Goal: Use online tool/utility: Utilize a website feature to perform a specific function

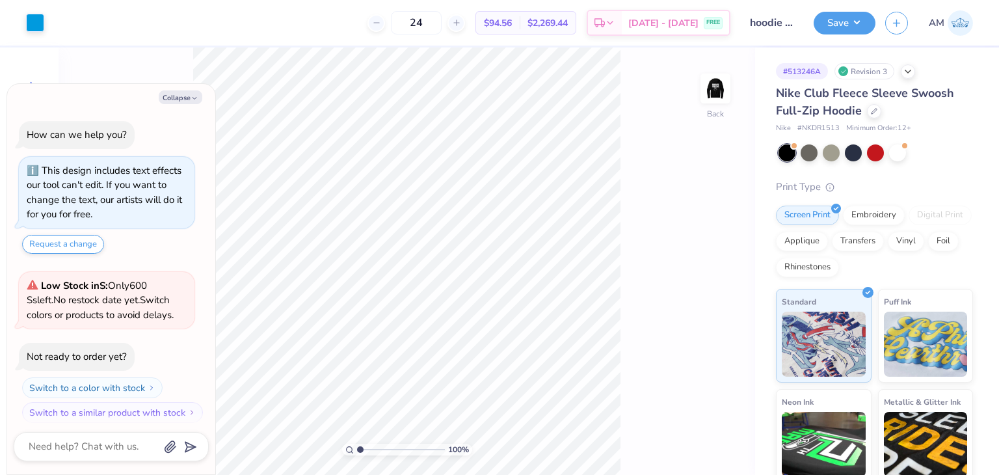
scroll to position [7, 0]
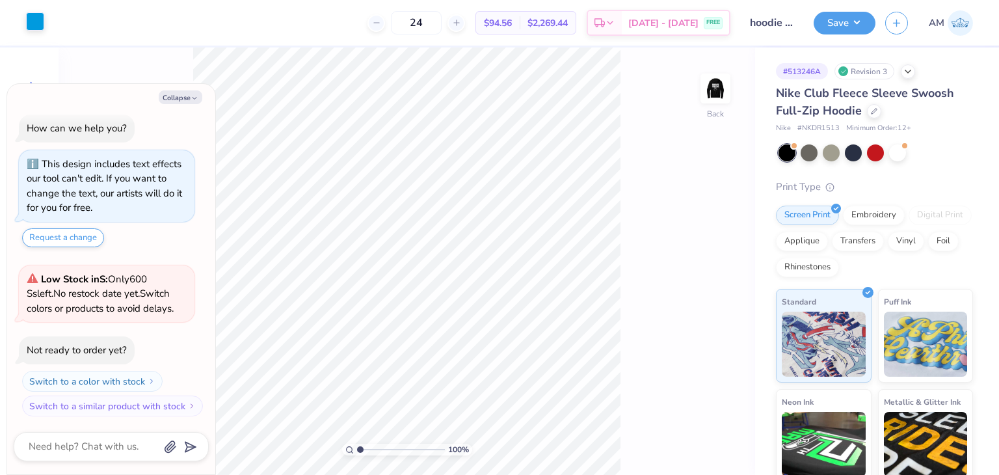
click at [32, 28] on div at bounding box center [35, 21] width 18 height 18
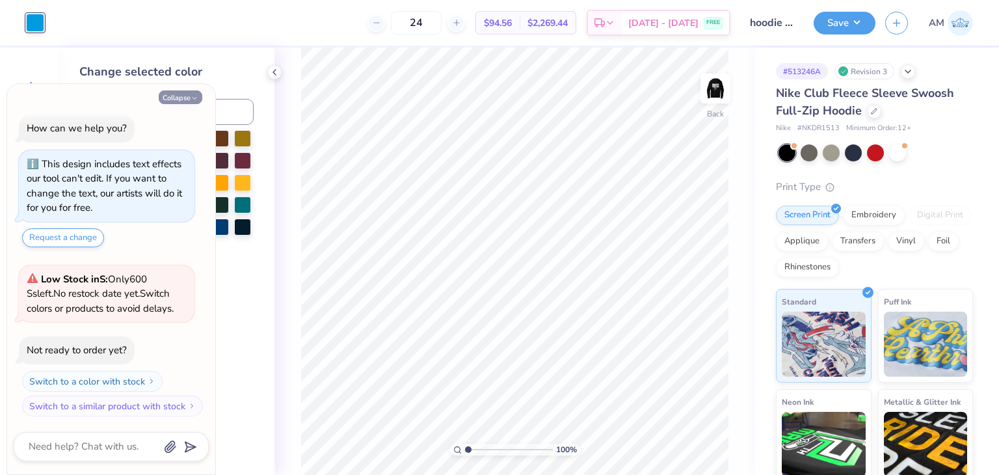
click at [187, 92] on button "Collapse" at bounding box center [181, 97] width 44 height 14
type textarea "x"
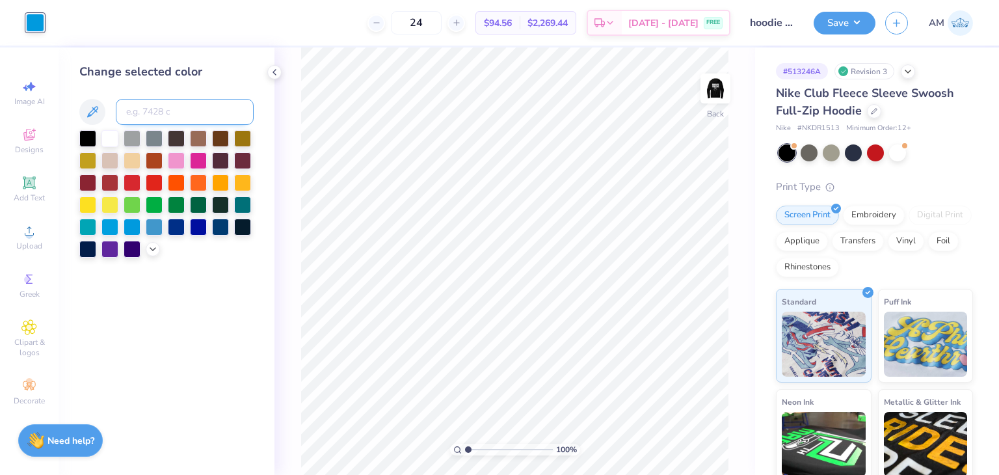
click at [190, 114] on input at bounding box center [185, 112] width 138 height 26
click at [717, 88] on img at bounding box center [715, 88] width 52 height 52
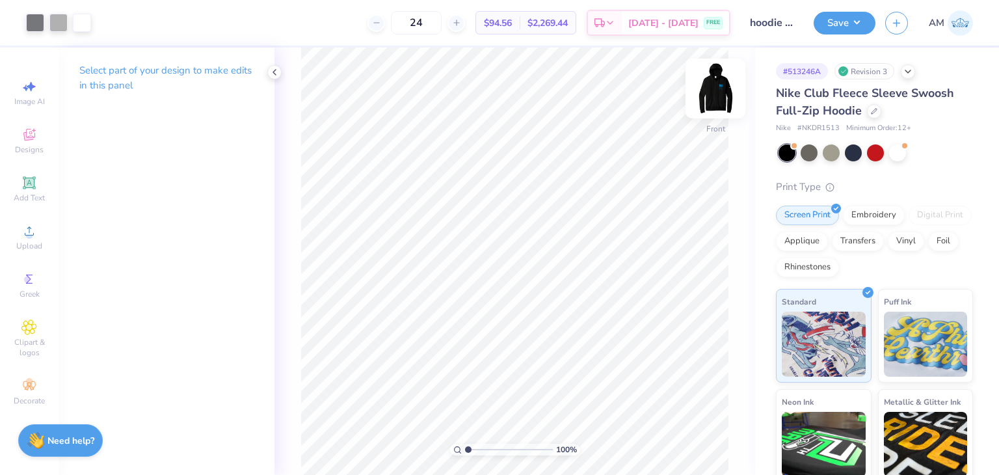
click at [710, 89] on img at bounding box center [715, 88] width 52 height 52
click at [42, 24] on div at bounding box center [35, 21] width 18 height 18
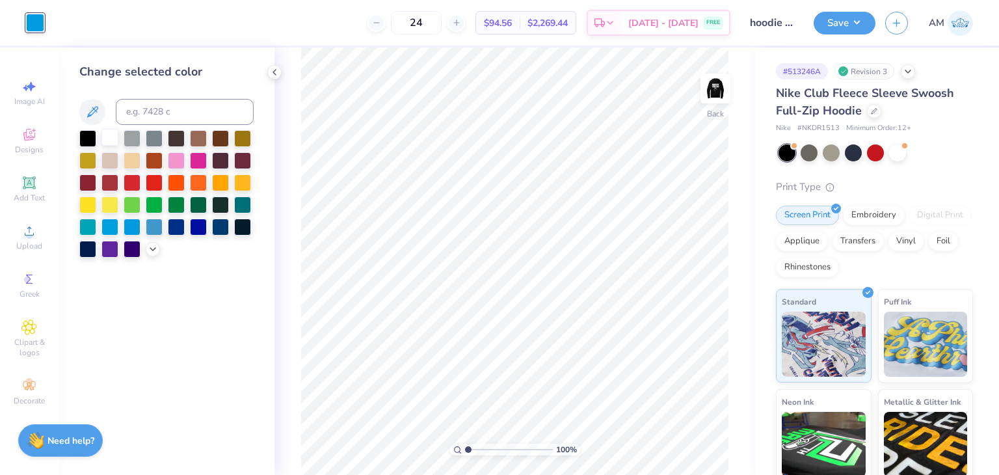
click at [107, 137] on div at bounding box center [109, 137] width 17 height 17
click at [274, 71] on polyline at bounding box center [274, 72] width 3 height 5
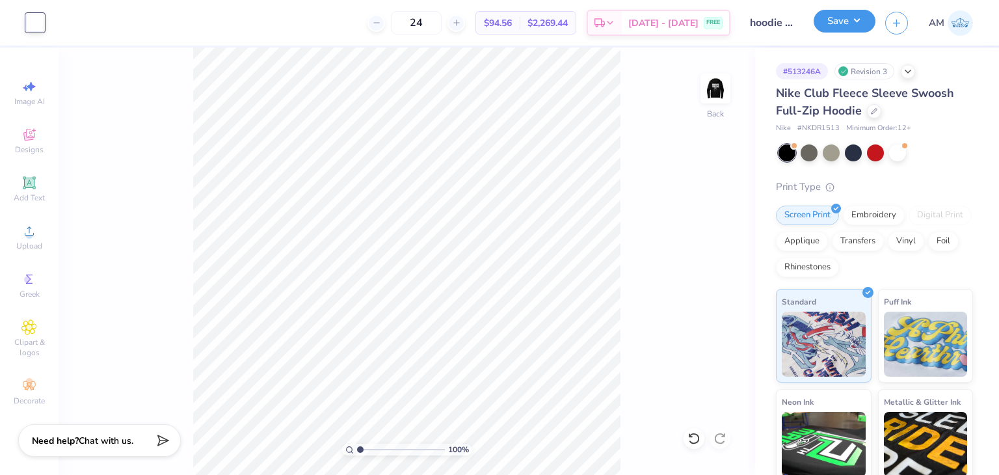
click at [827, 30] on button "Save" at bounding box center [845, 21] width 62 height 23
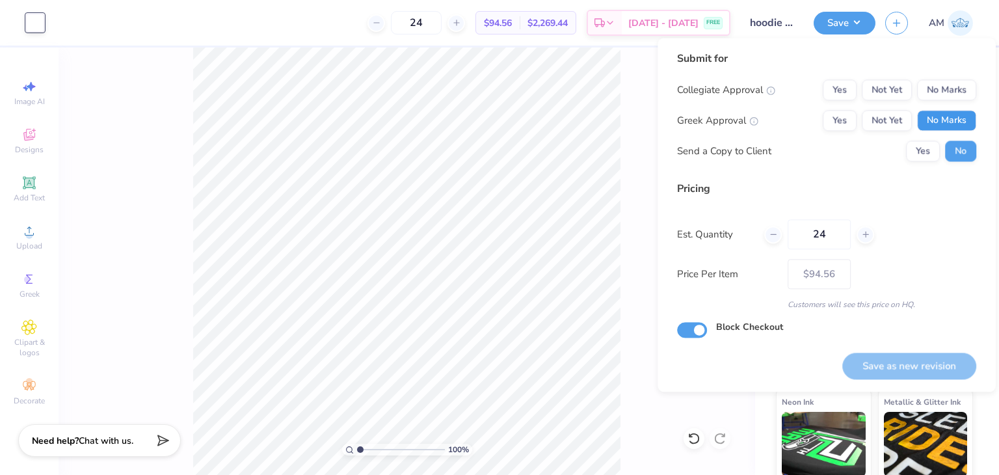
click at [950, 115] on button "No Marks" at bounding box center [946, 120] width 59 height 21
click at [941, 83] on button "No Marks" at bounding box center [946, 89] width 59 height 21
click at [963, 356] on button "Save as new revision" at bounding box center [909, 366] width 134 height 27
type input "$94.56"
